Goal: Information Seeking & Learning: Learn about a topic

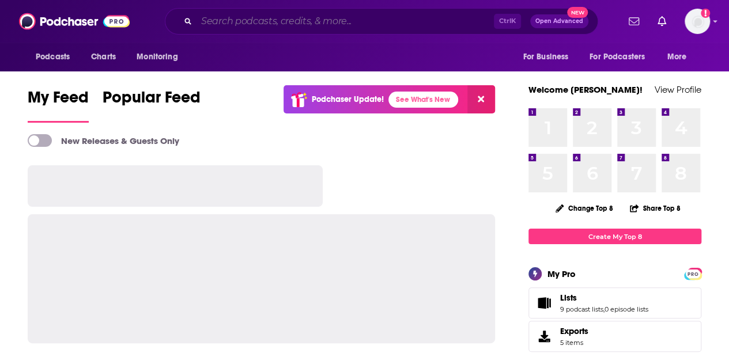
click at [312, 27] on input "Search podcasts, credits, & more..." at bounding box center [346, 21] width 298 height 18
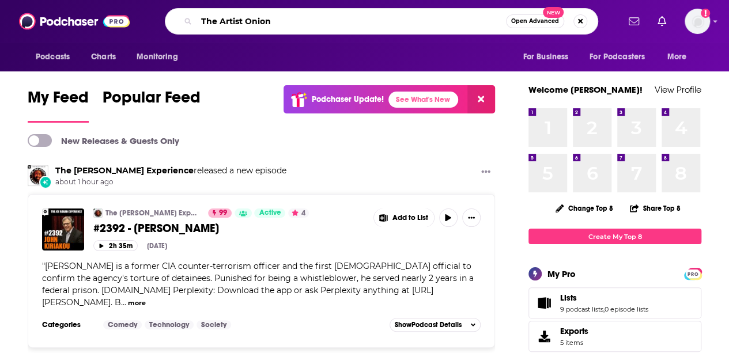
type input "The Artist Onion"
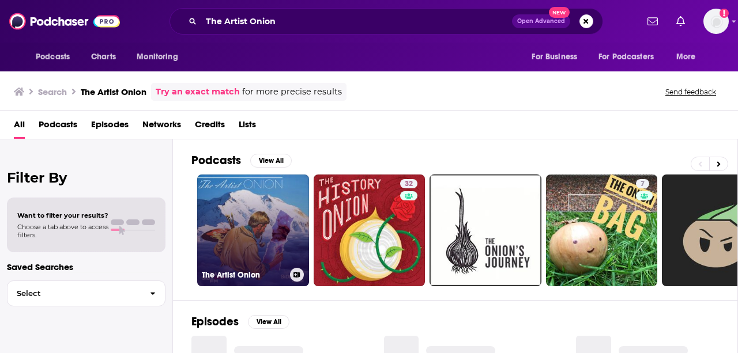
click at [279, 240] on link "The Artist Onion" at bounding box center [253, 231] width 112 height 112
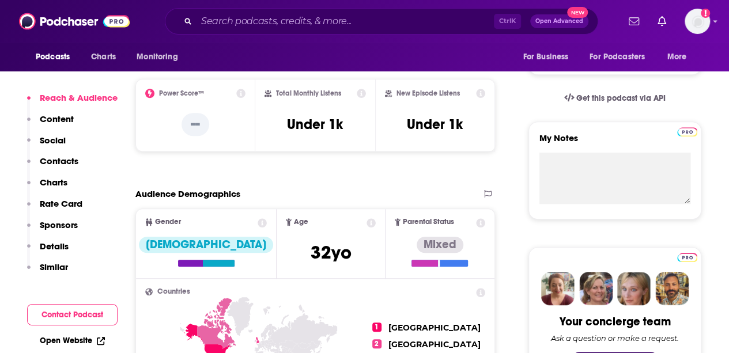
scroll to position [58, 0]
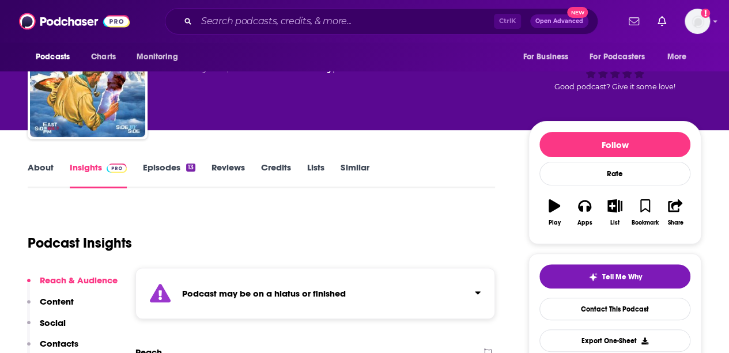
click at [153, 168] on link "Episodes 13" at bounding box center [169, 175] width 52 height 27
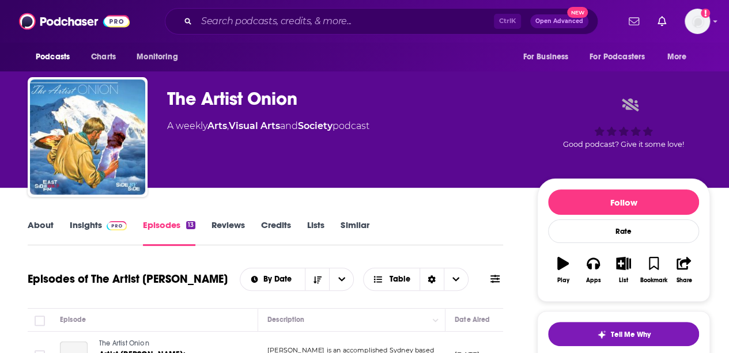
scroll to position [115, 0]
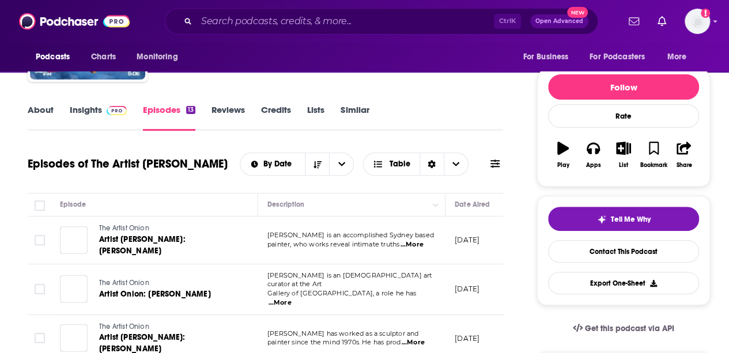
click at [32, 106] on link "About" at bounding box center [41, 117] width 26 height 27
